Goal: Communication & Community: Answer question/provide support

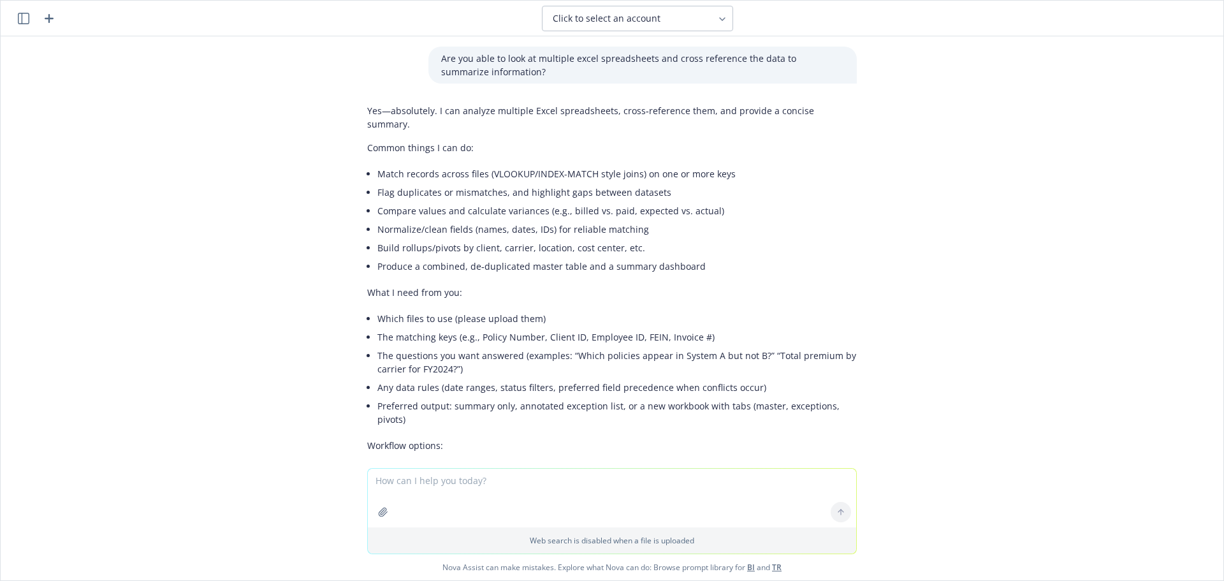
scroll to position [2258, 0]
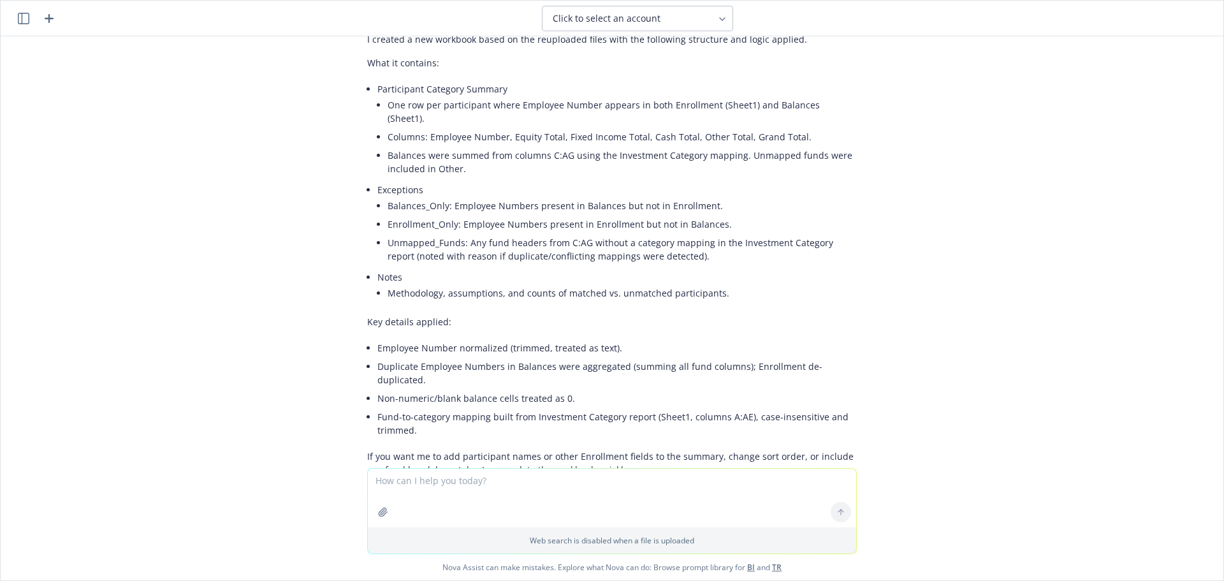
click at [395, 491] on icon "button" at bounding box center [400, 496] width 11 height 10
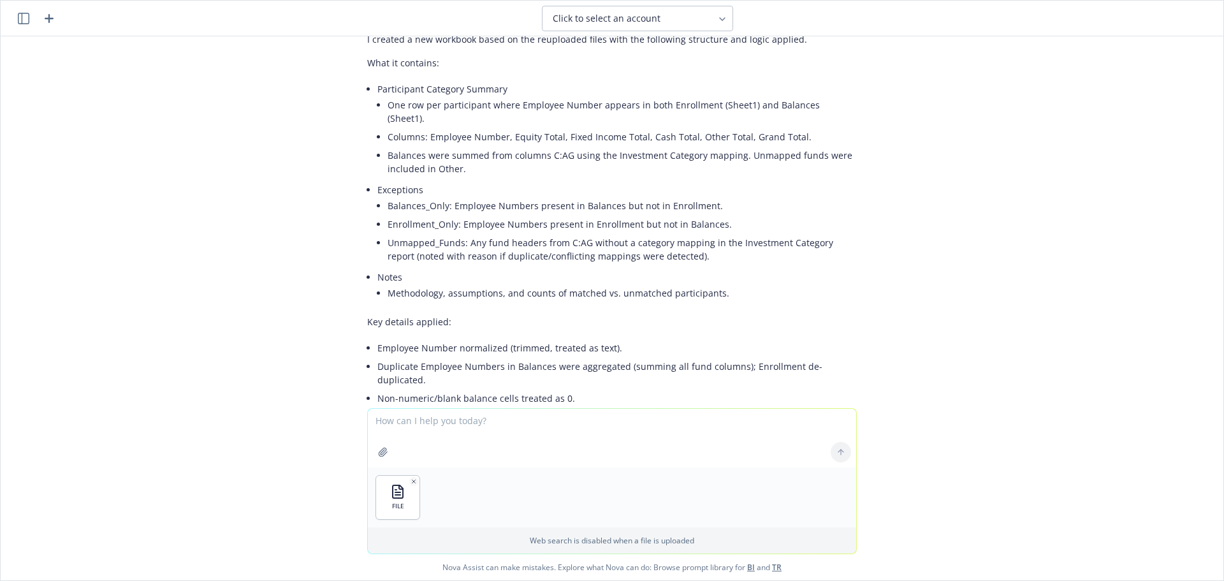
click at [414, 425] on textarea at bounding box center [612, 438] width 488 height 59
type textarea "Can you also reference the participant age spreadsheet to use the employee numb…"
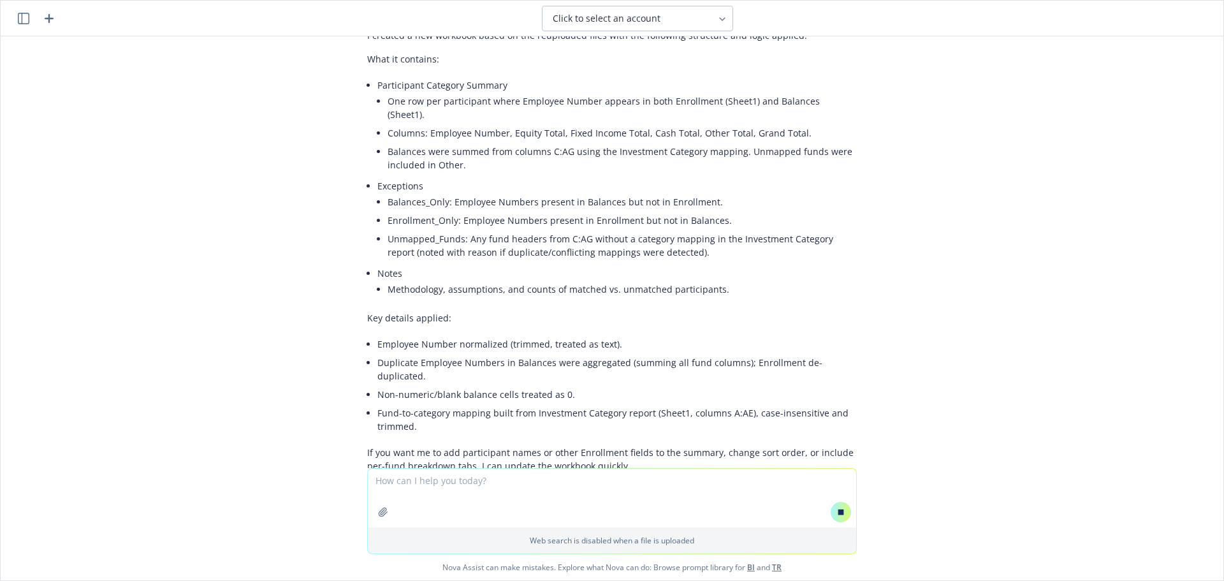
scroll to position [2246, 0]
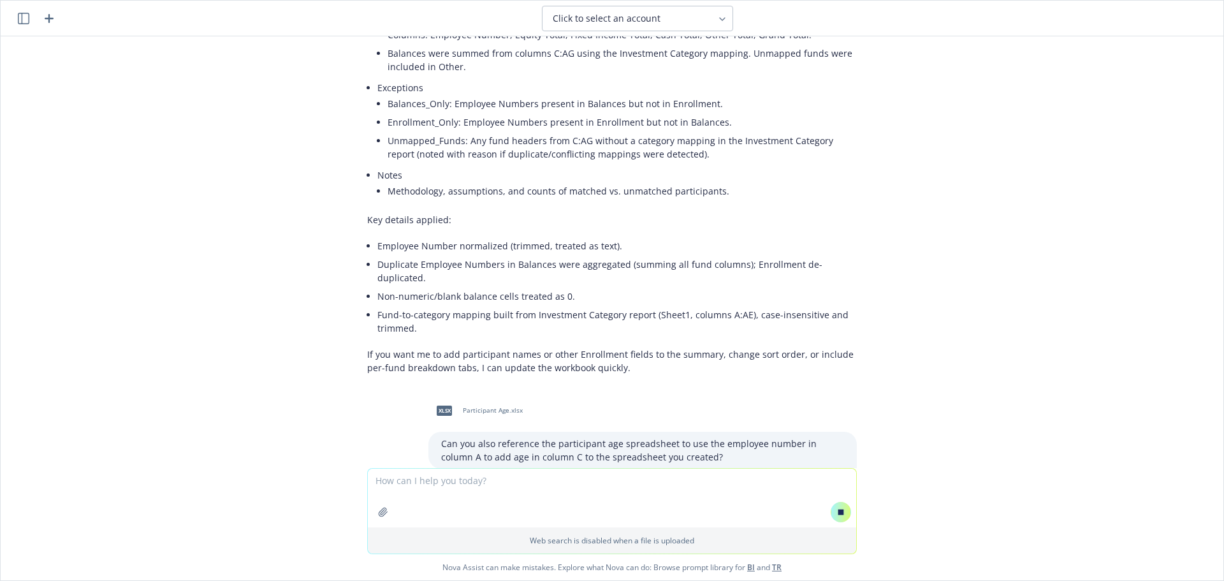
click at [1112, 317] on div "Are you able to look at multiple excel spreadsheets and cross reference the dat…" at bounding box center [612, 252] width 1223 height 432
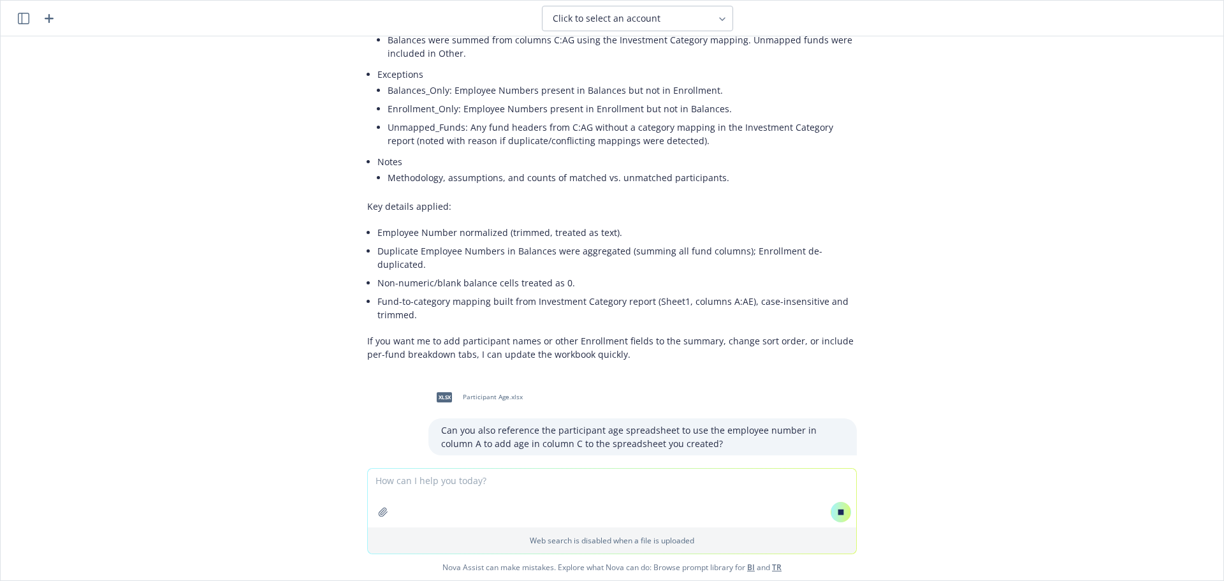
click at [105, 196] on div "Are you able to look at multiple excel spreadsheets and cross reference the dat…" at bounding box center [612, 252] width 1223 height 432
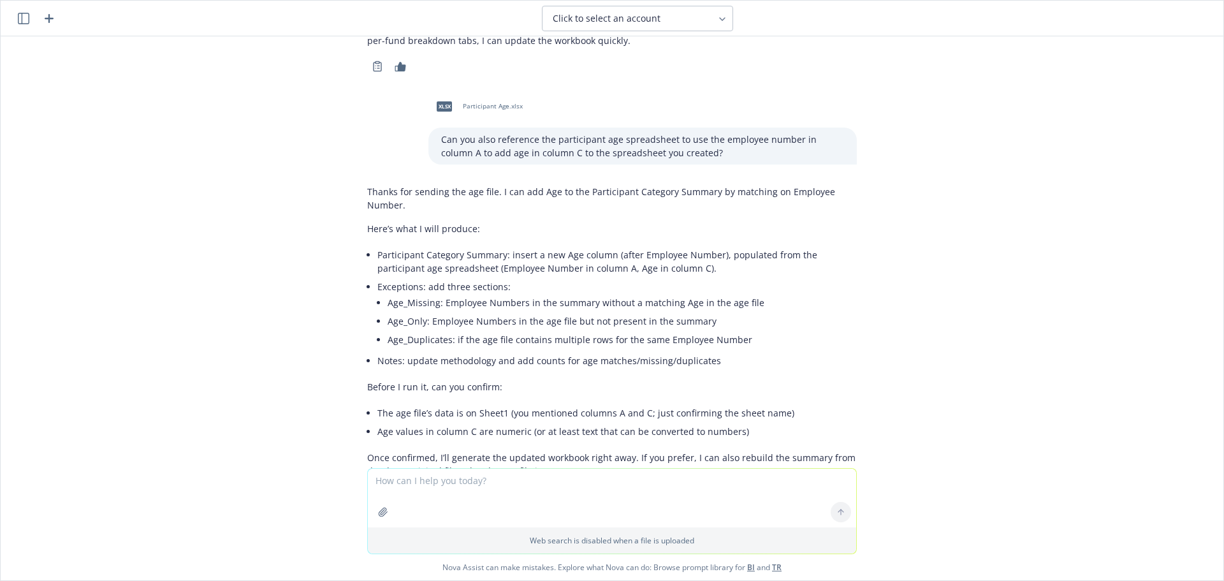
scroll to position [2689, 0]
click at [595, 500] on textarea at bounding box center [612, 498] width 488 height 59
type textarea "Yes age files data is on sheet1 in column c"
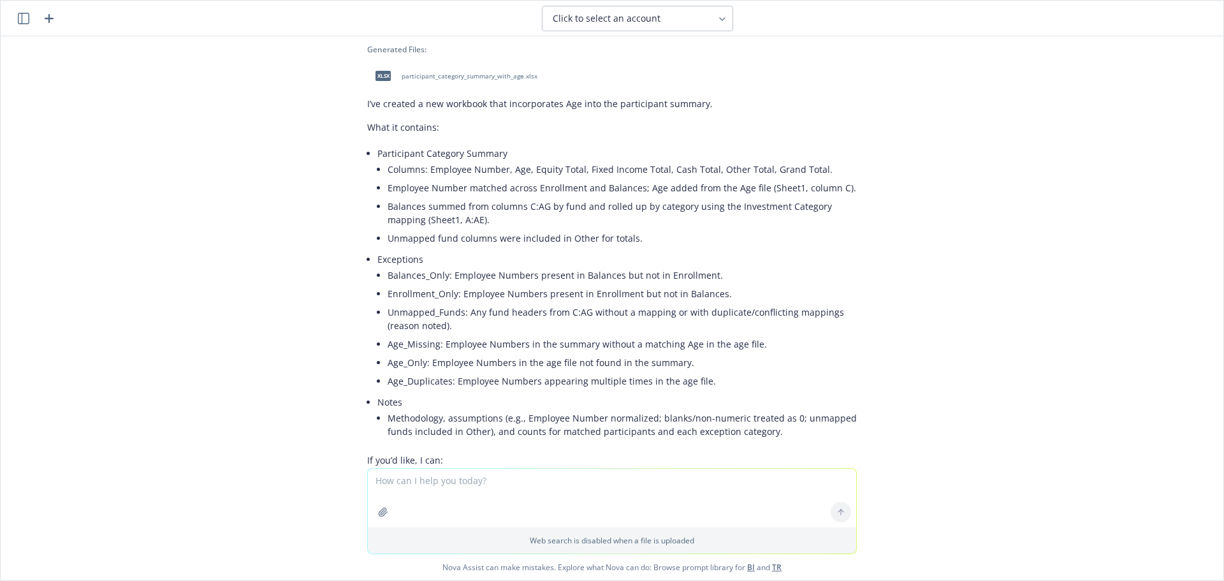
scroll to position [3068, 0]
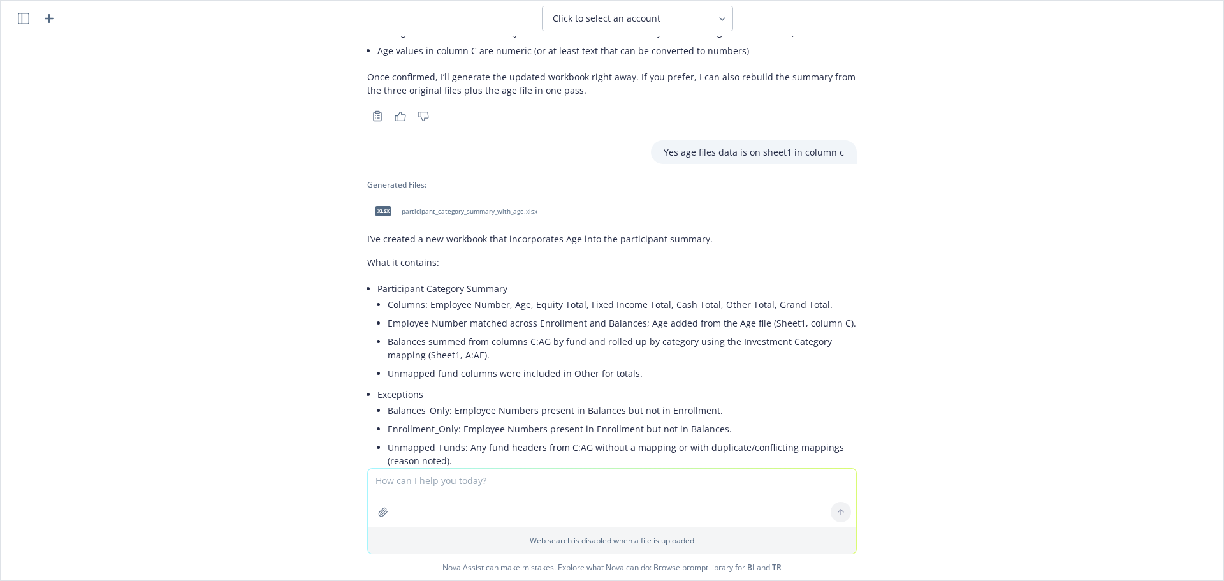
click at [452, 207] on span "participant_category_summary_with_age.xlsx" at bounding box center [470, 211] width 136 height 8
click at [1066, 318] on div "Are you able to look at multiple excel spreadsheets and cross reference the dat…" at bounding box center [612, 252] width 1223 height 432
click at [529, 482] on textarea at bounding box center [612, 498] width 488 height 59
click at [643, 479] on textarea "The data for the allocation to equity, fixed income, cash" at bounding box center [612, 497] width 488 height 60
type textarea "The data for the allocation to equity, fixed income, cash, and other is no long…"
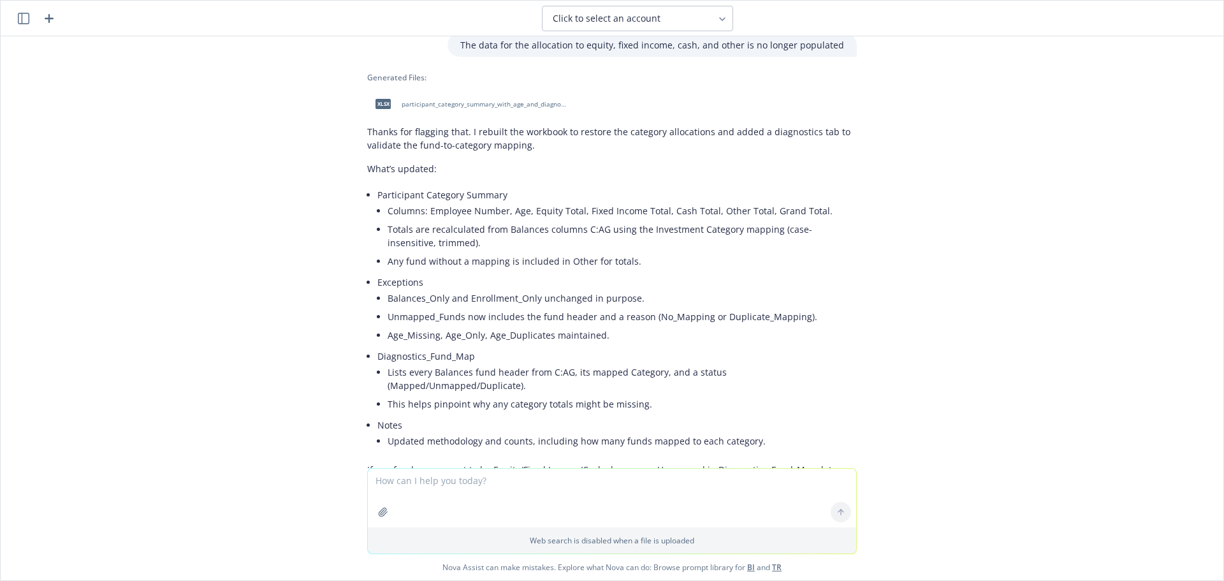
scroll to position [3682, 0]
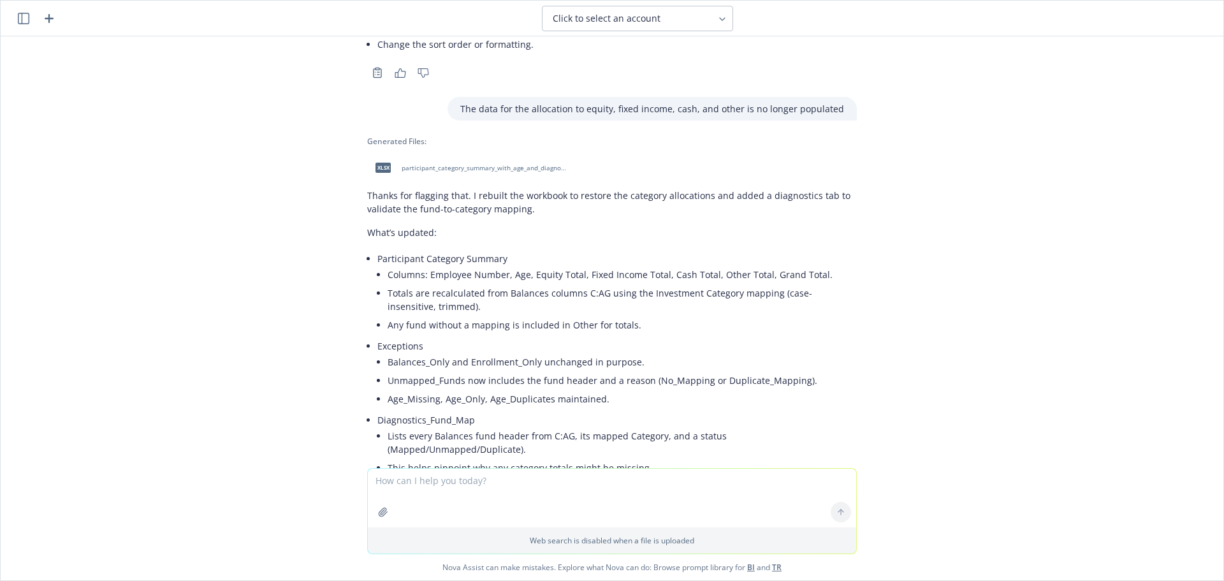
click at [428, 164] on span "participant_category_summary_with_age_and_diagnostics.xlsx" at bounding box center [485, 168] width 167 height 8
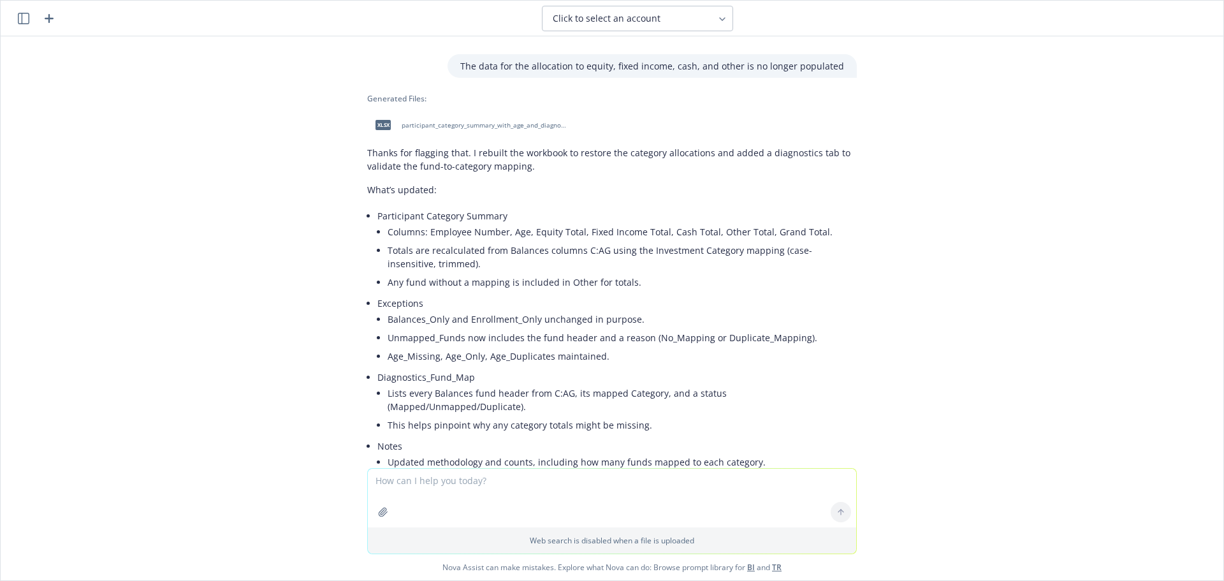
scroll to position [3746, 0]
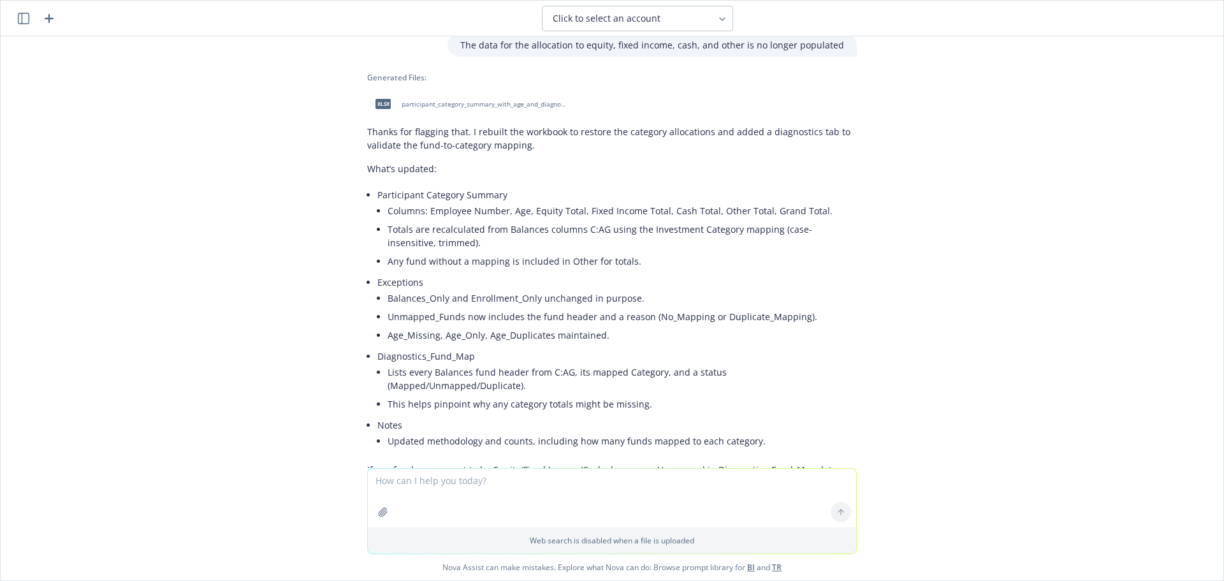
click at [480, 481] on textarea at bounding box center [612, 498] width 488 height 59
click at [512, 484] on textarea at bounding box center [612, 498] width 488 height 59
click at [701, 486] on textarea "Can you now add a column that shows the equity as a percentage" at bounding box center [612, 497] width 488 height 60
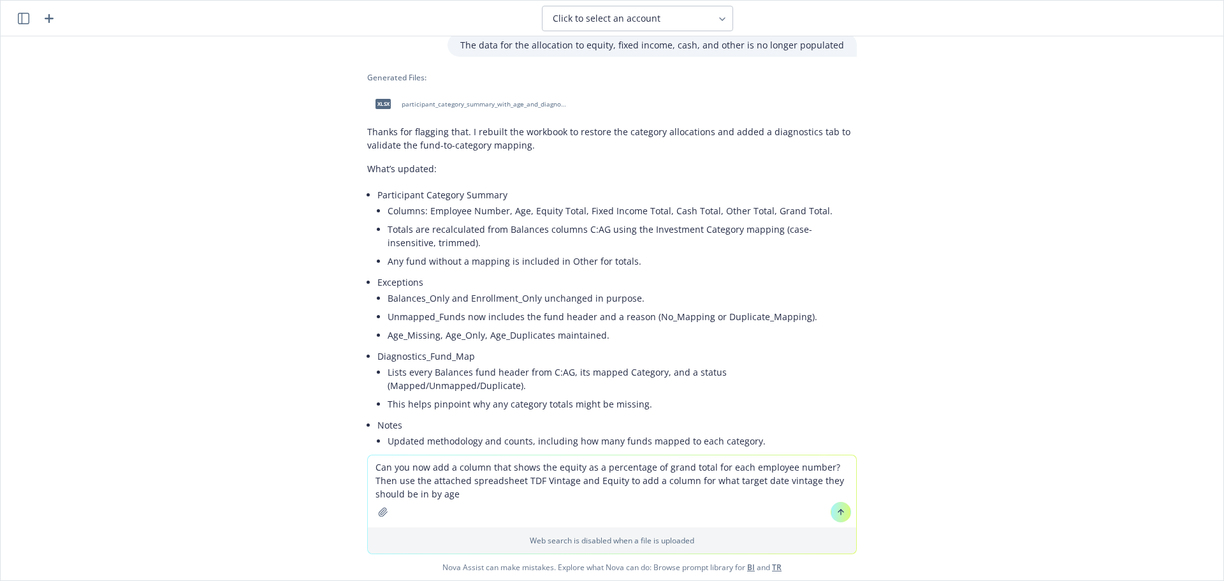
click at [483, 504] on textarea "Can you now add a column that shows the equity as a percentage of grand total f…" at bounding box center [612, 491] width 488 height 72
click at [506, 500] on textarea "Can you now add a column that shows the equity as a percentage of grand total f…" at bounding box center [612, 491] width 488 height 72
click at [403, 455] on textarea "Can you now add a column that shows the equity as a percentage of grand total f…" at bounding box center [612, 484] width 488 height 85
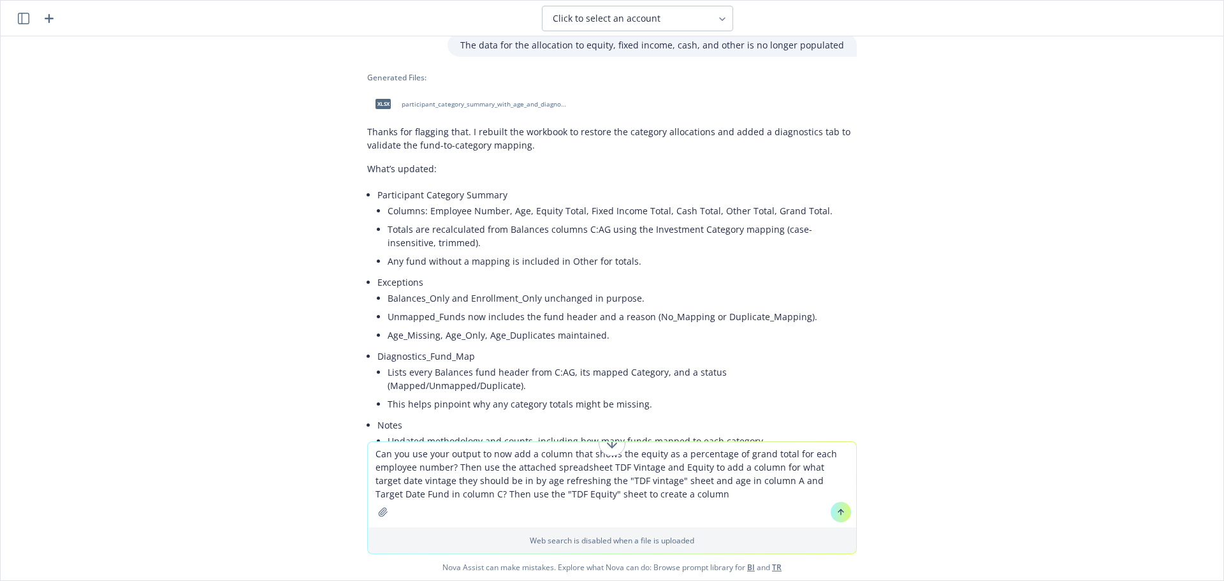
click at [684, 496] on textarea "Can you use your output to now add a column that shows the equity as a percenta…" at bounding box center [612, 484] width 488 height 85
click at [683, 496] on textarea "Can you use your output to now add a column that shows the equity as a percenta…" at bounding box center [612, 484] width 488 height 85
type textarea "Can you use your output to now add a column that shows the equity as a percenta…"
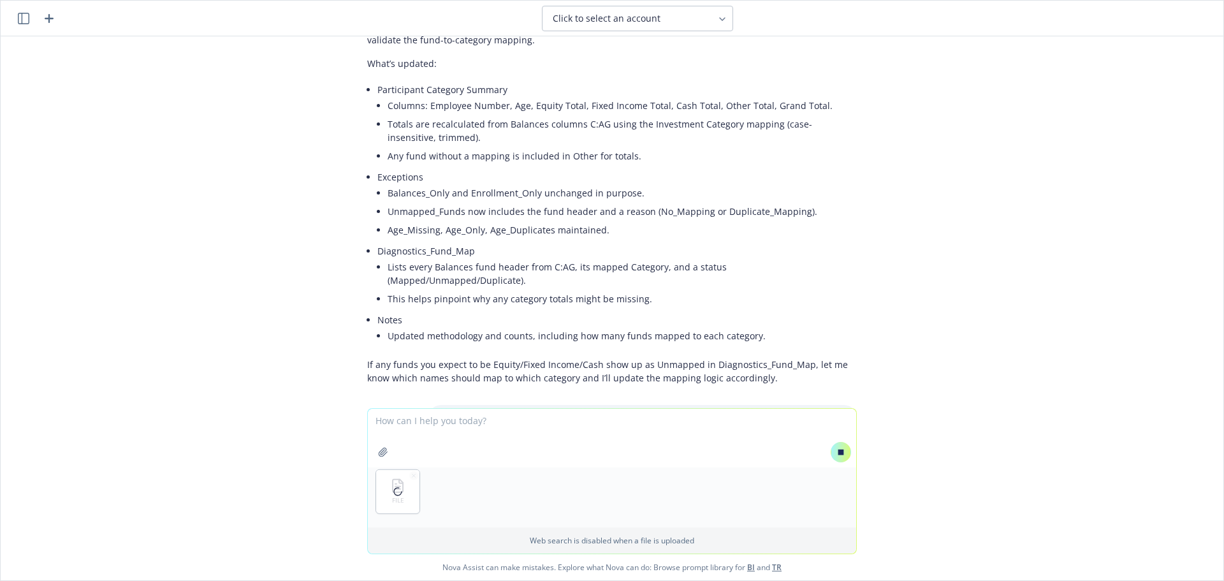
scroll to position [3675, 0]
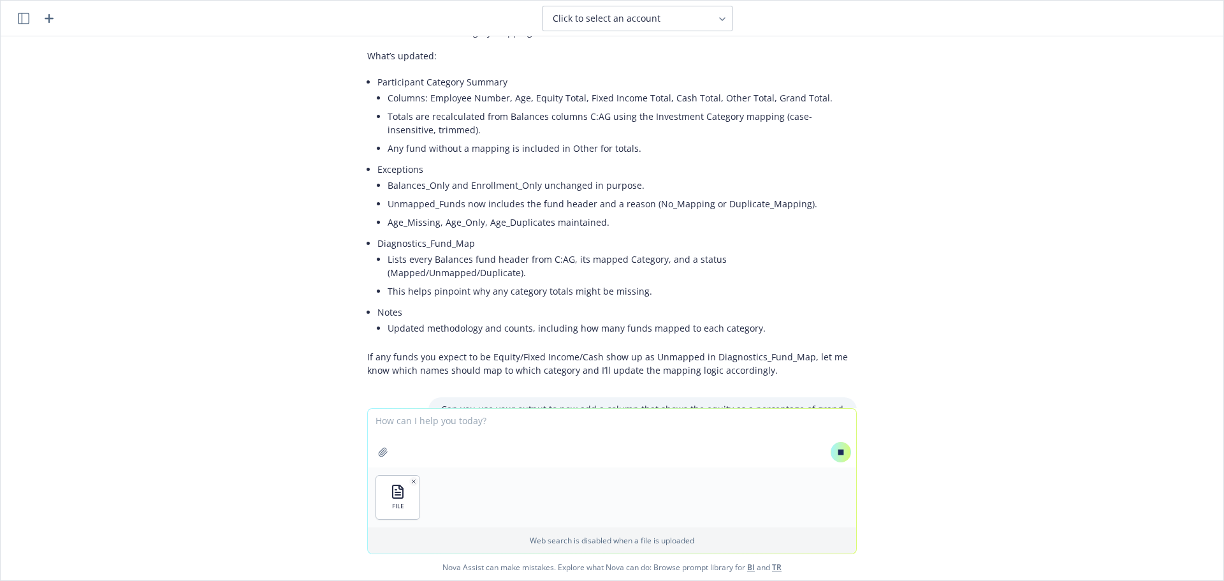
click at [845, 447] on button at bounding box center [841, 452] width 20 height 20
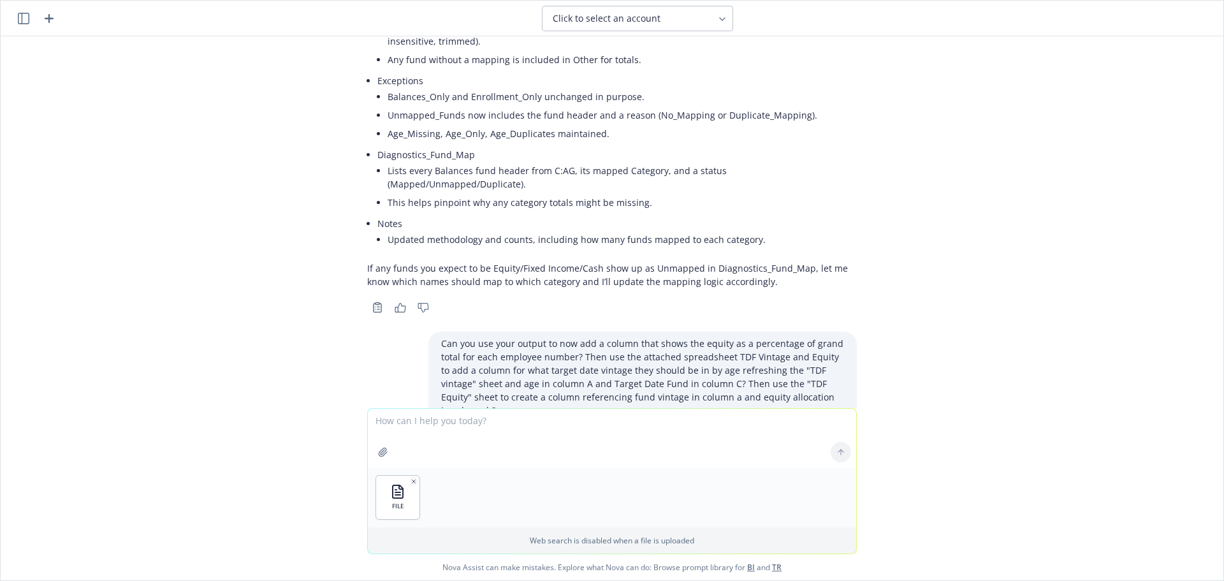
scroll to position [3957, 0]
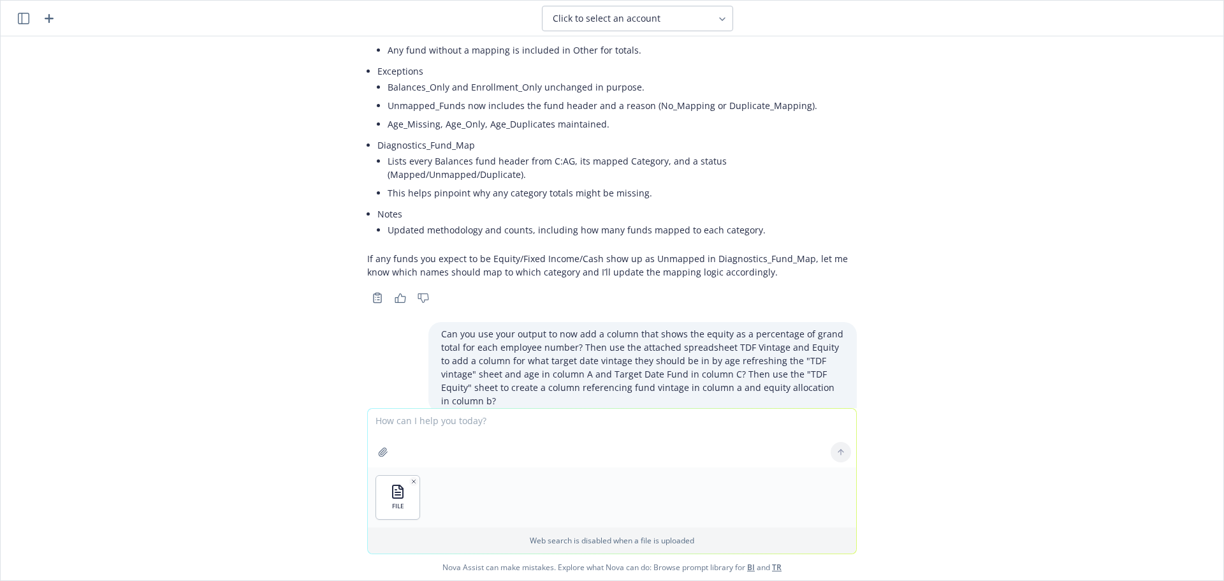
click at [502, 499] on div "FILE" at bounding box center [612, 497] width 488 height 60
click at [504, 430] on textarea at bounding box center [612, 438] width 488 height 59
type textarea "Here is the spreadsheet"
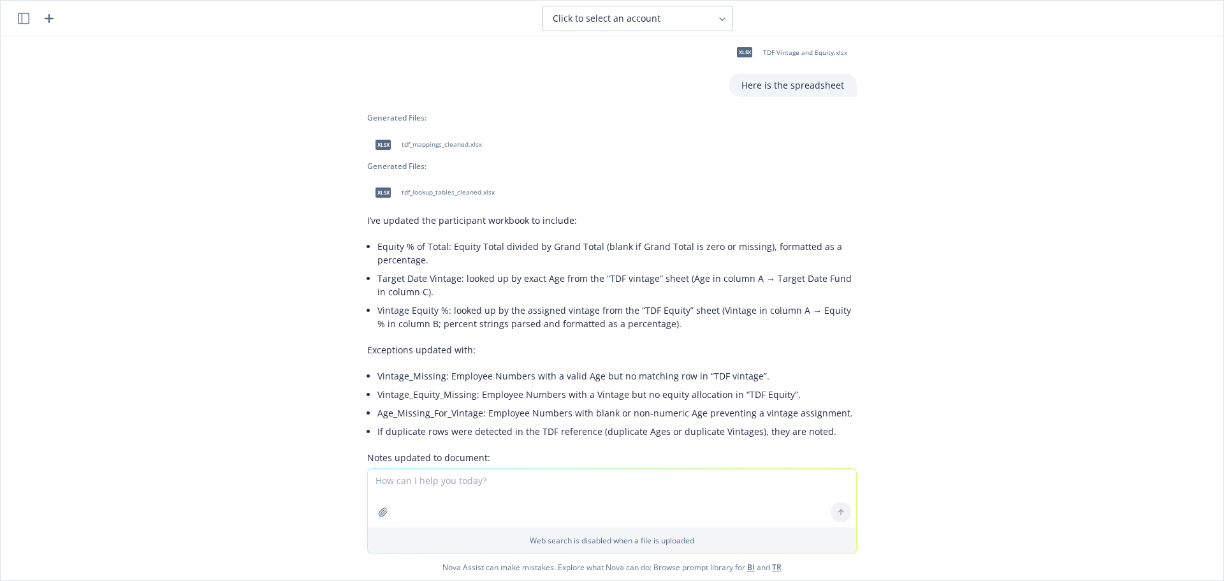
scroll to position [4322, 0]
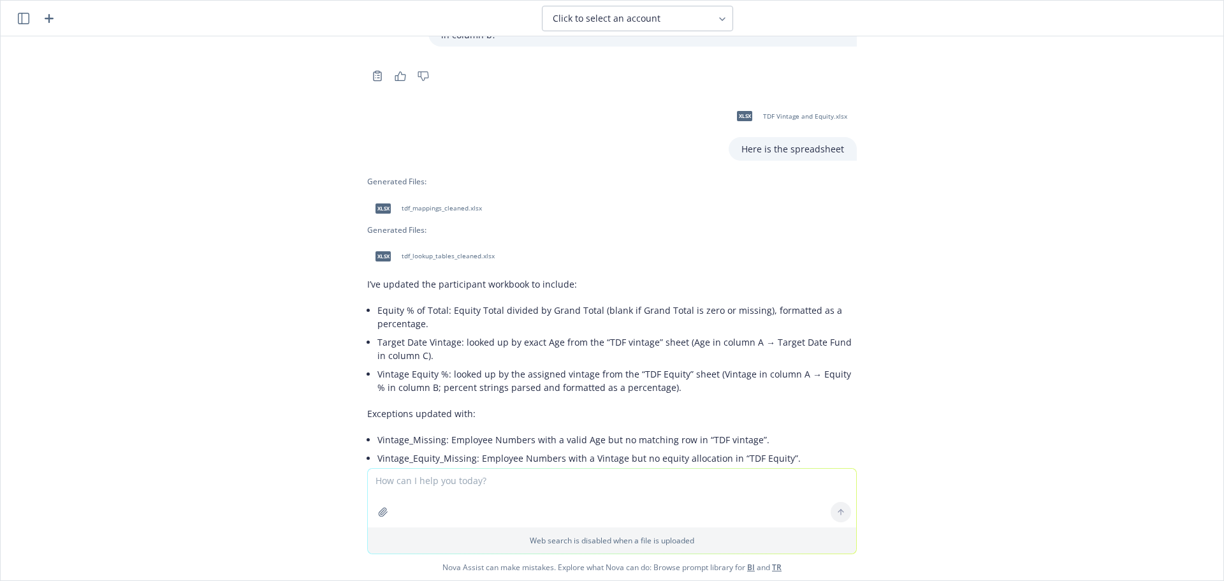
click at [429, 204] on span "tdf_mappings_cleaned.xlsx" at bounding box center [442, 208] width 80 height 8
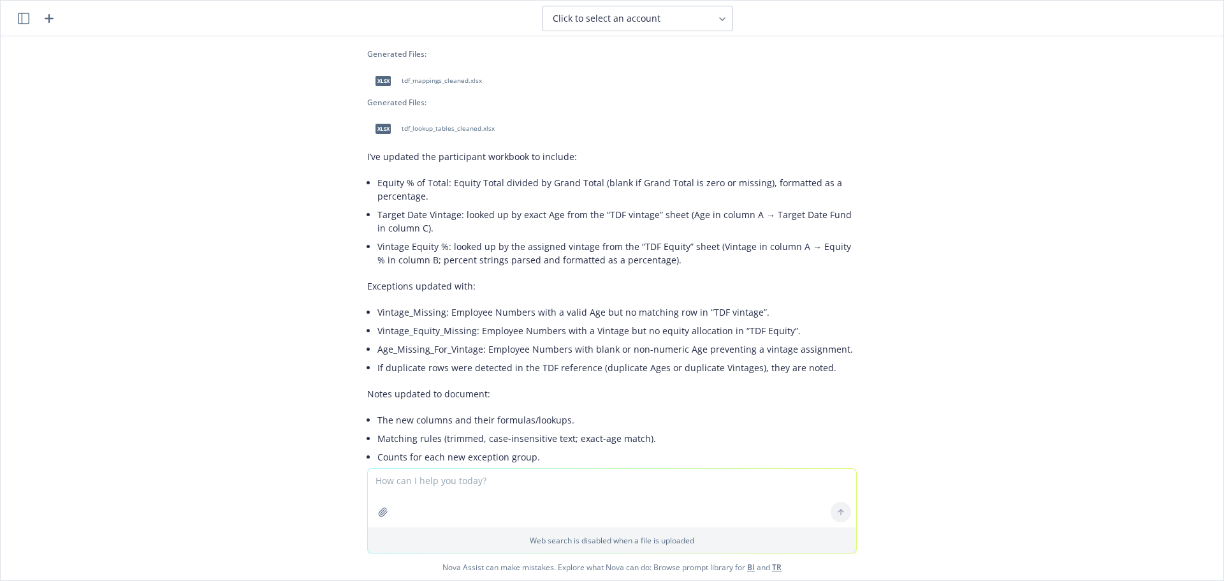
click at [461, 489] on textarea at bounding box center [612, 498] width 488 height 59
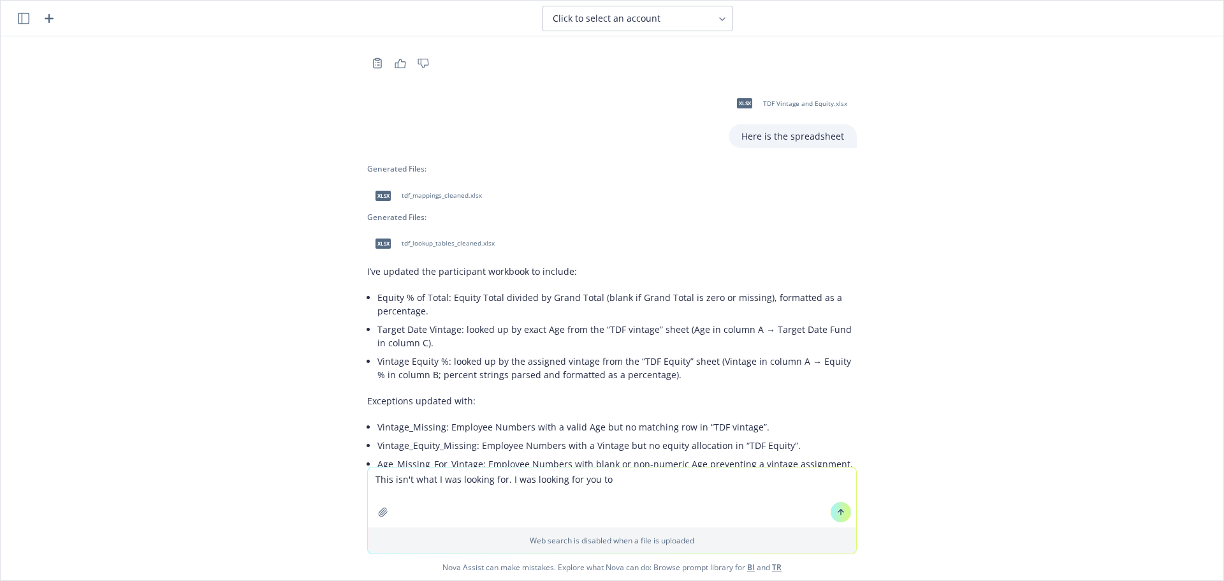
scroll to position [4322, 0]
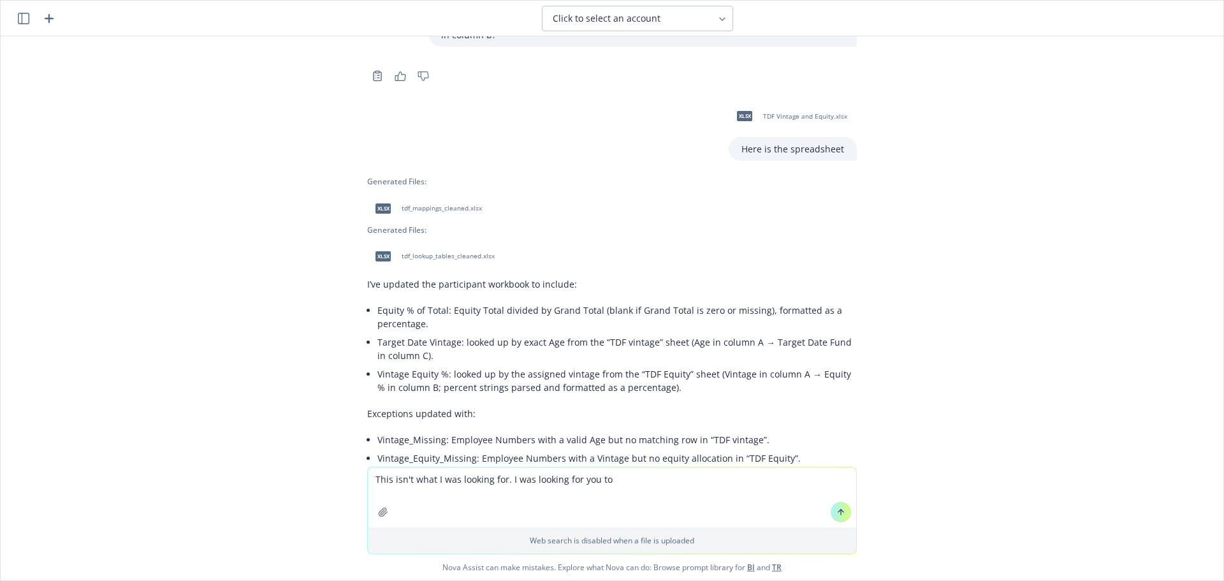
click at [434, 252] on span "tdf_lookup_tables_cleaned.xlsx" at bounding box center [448, 256] width 93 height 8
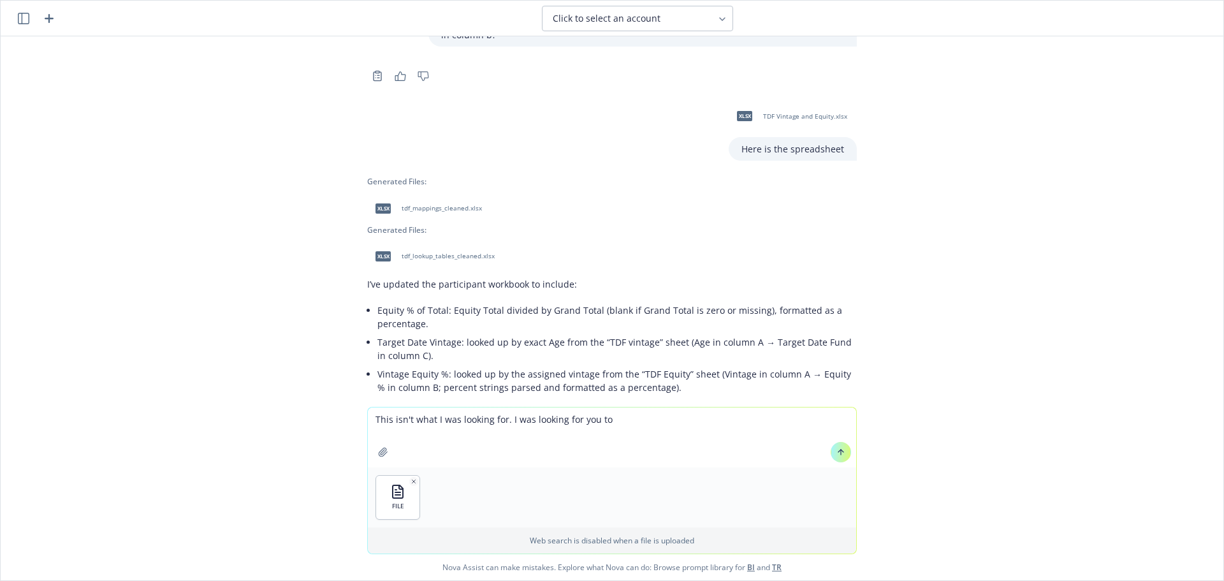
click at [621, 425] on textarea "This isn't what I was looking for. I was looking for you to" at bounding box center [612, 437] width 488 height 60
click at [619, 420] on textarea "This isn't what I was looking for. I was looking for you to use" at bounding box center [612, 437] width 488 height 60
drag, startPoint x: 623, startPoint y: 421, endPoint x: 605, endPoint y: 420, distance: 17.9
click at [605, 420] on textarea "This isn't what I was looking for. I was looking for you to use" at bounding box center [612, 437] width 488 height 60
type textarea "This isn't what I was looking for. I was looking for you to add the two columns…"
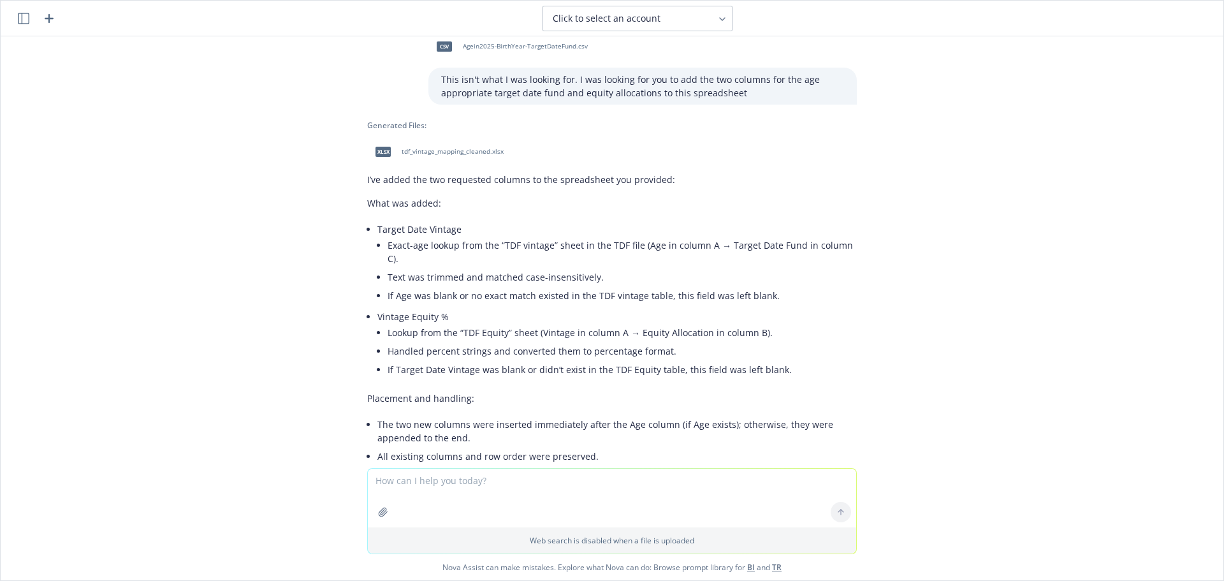
scroll to position [4970, 0]
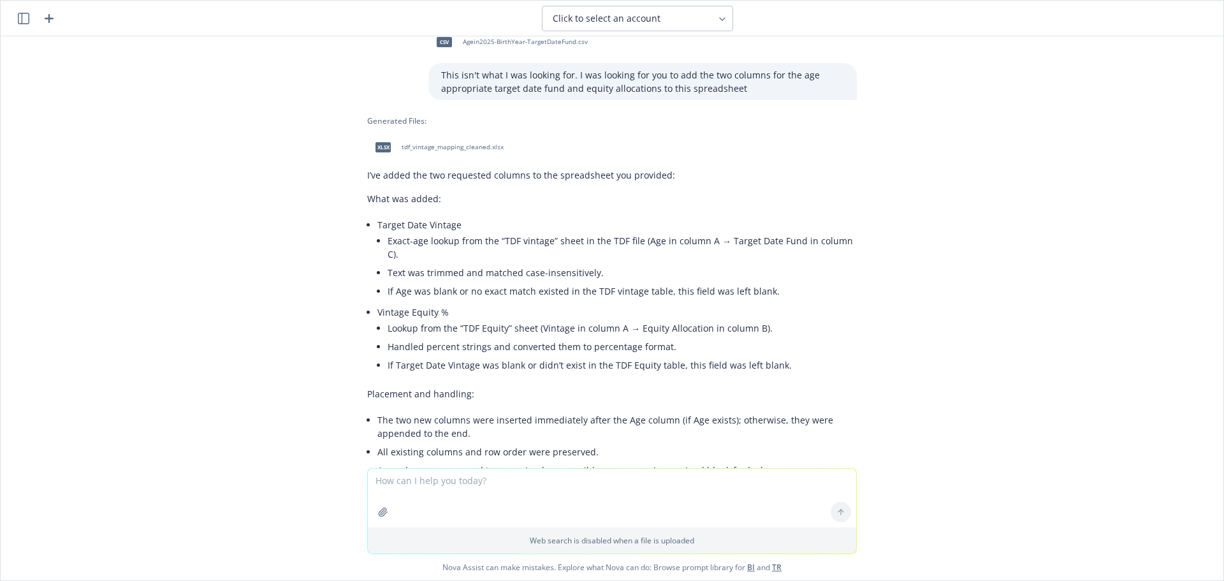
click at [1067, 175] on div "Are you able to look at multiple excel spreadsheets and cross reference the dat…" at bounding box center [612, 252] width 1223 height 432
